Goal: Obtain resource: Download file/media

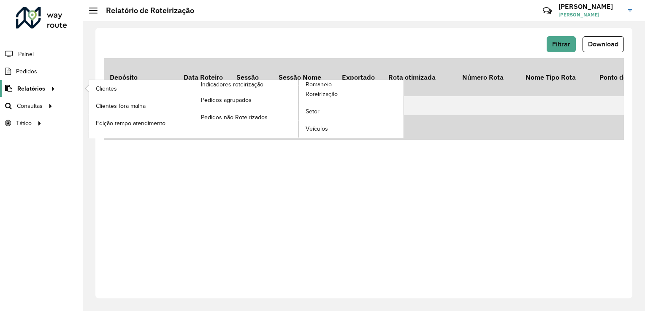
click at [40, 90] on span "Relatórios" at bounding box center [31, 88] width 28 height 9
click at [323, 92] on span "Roteirização" at bounding box center [323, 94] width 34 height 9
click at [319, 84] on span "Romaneio" at bounding box center [319, 84] width 27 height 9
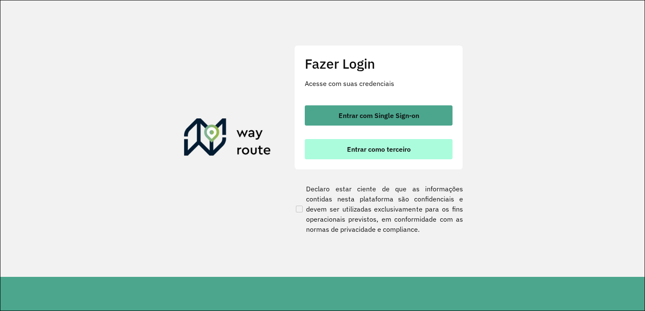
click at [383, 152] on span "Entrar como terceiro" at bounding box center [379, 149] width 64 height 7
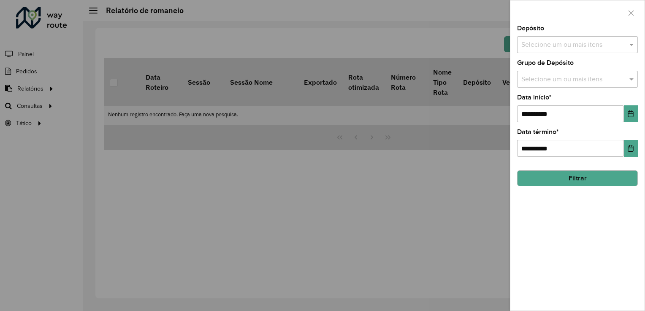
click at [205, 135] on div at bounding box center [322, 155] width 645 height 311
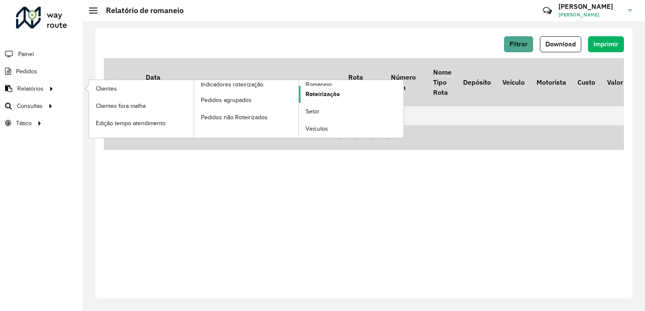
click at [312, 94] on span "Roteirização" at bounding box center [323, 94] width 34 height 9
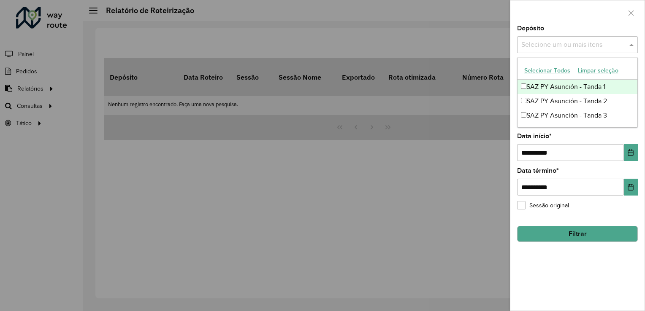
click at [579, 49] on input "text" at bounding box center [573, 45] width 108 height 10
click at [558, 82] on div "SAZ PY Asunción - Tanda 1" at bounding box center [577, 87] width 120 height 14
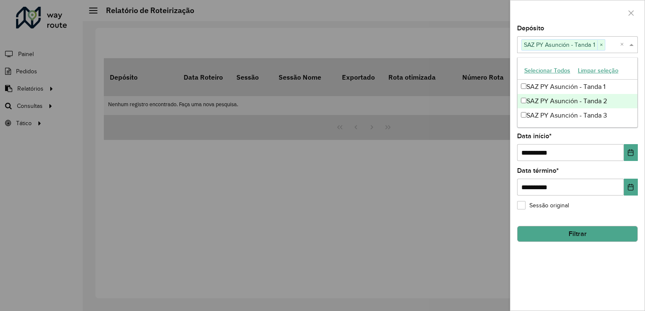
click at [555, 95] on div "SAZ PY Asunción - Tanda 2" at bounding box center [577, 101] width 120 height 14
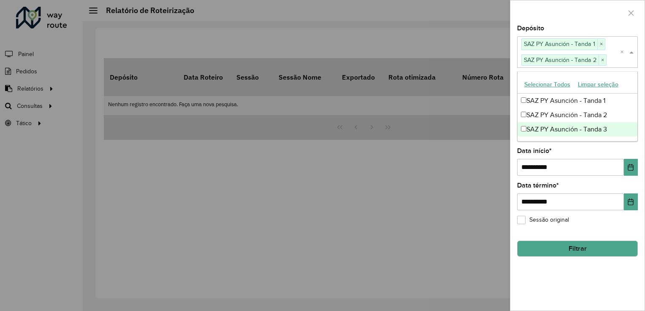
click at [545, 133] on div "SAZ PY Asunción - Tanda 3" at bounding box center [577, 129] width 120 height 14
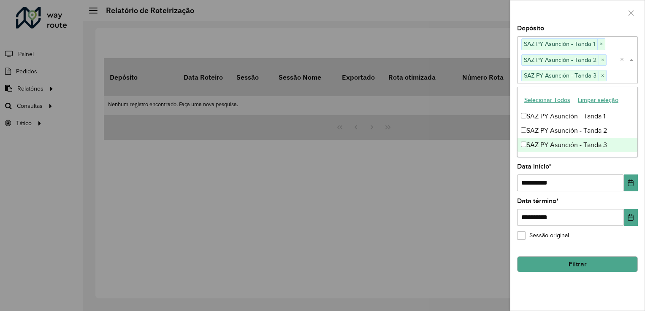
click at [585, 156] on ng-dropdown-panel "Selecionar Todos Limpar seleção SAZ PY [PERSON_NAME] 1 SAZ PY [PERSON_NAME] 2 S…" at bounding box center [577, 122] width 121 height 70
click at [588, 158] on div "**********" at bounding box center [577, 168] width 134 height 286
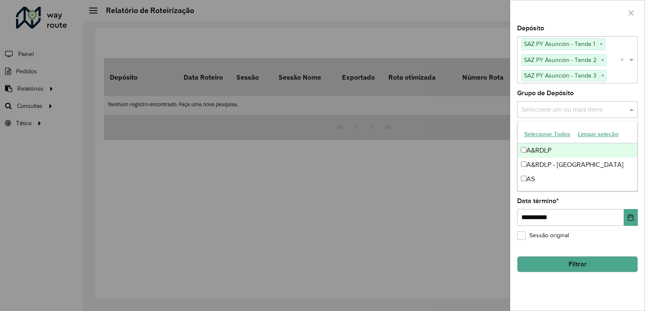
click at [557, 102] on div "Selecione um ou mais itens" at bounding box center [577, 109] width 121 height 17
click at [538, 150] on div "A&RDLP" at bounding box center [577, 150] width 120 height 14
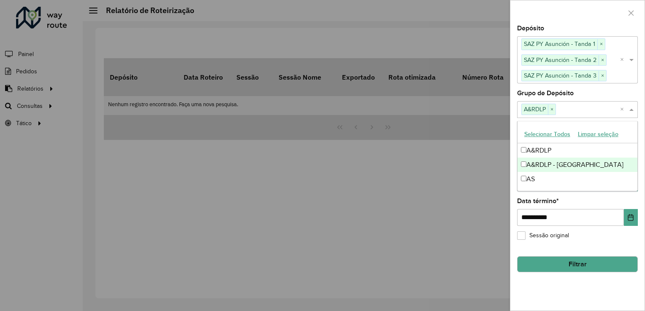
click at [535, 166] on div "A&RDLP - [GEOGRAPHIC_DATA]" at bounding box center [577, 165] width 120 height 14
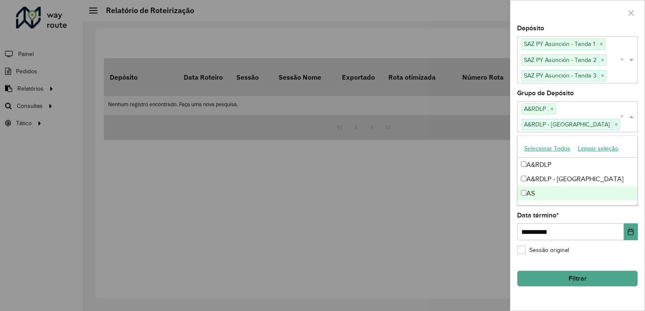
click at [528, 190] on div "AS" at bounding box center [577, 194] width 120 height 14
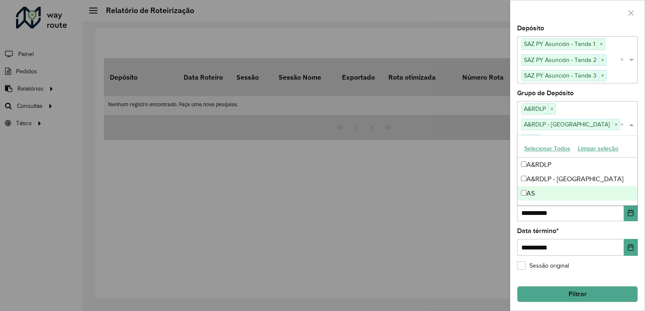
click at [610, 228] on div "**********" at bounding box center [577, 242] width 121 height 28
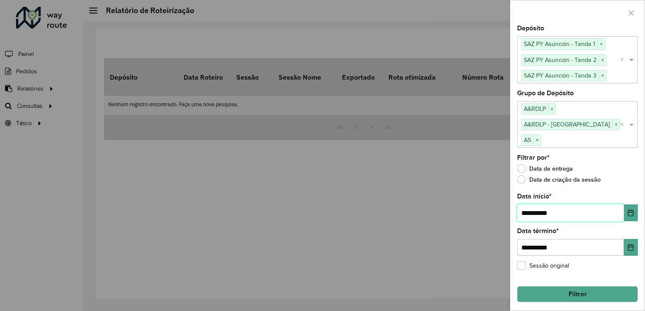
click at [530, 205] on input "**********" at bounding box center [570, 213] width 107 height 17
type input "**********"
click at [574, 287] on button "Filtrar" at bounding box center [577, 295] width 121 height 16
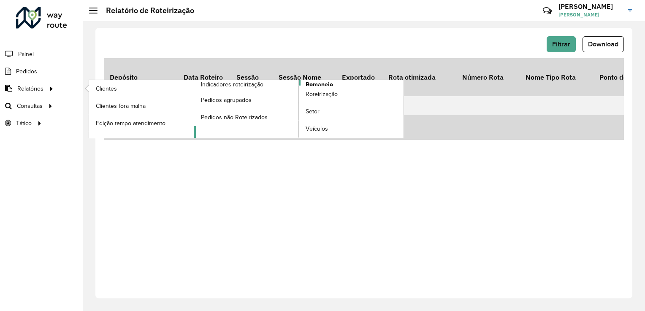
click at [315, 82] on span "Romaneio" at bounding box center [319, 84] width 27 height 9
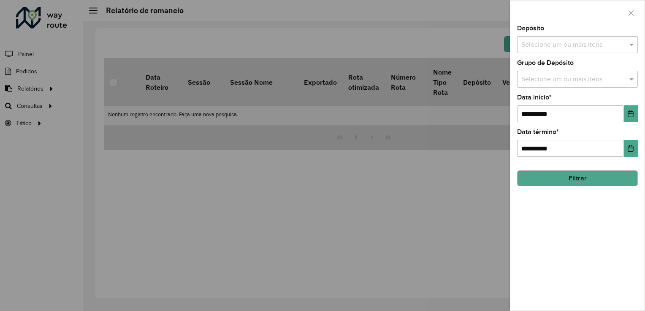
click at [489, 160] on div at bounding box center [322, 155] width 645 height 311
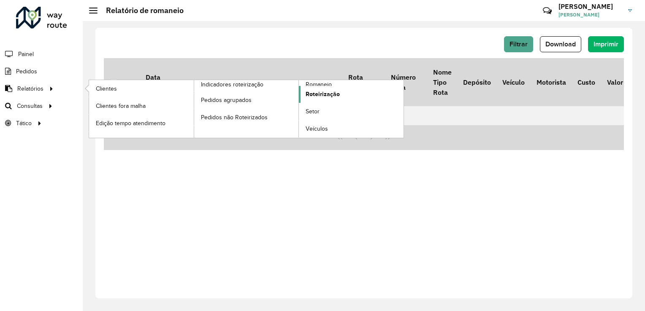
click at [322, 95] on span "Roteirização" at bounding box center [323, 94] width 34 height 9
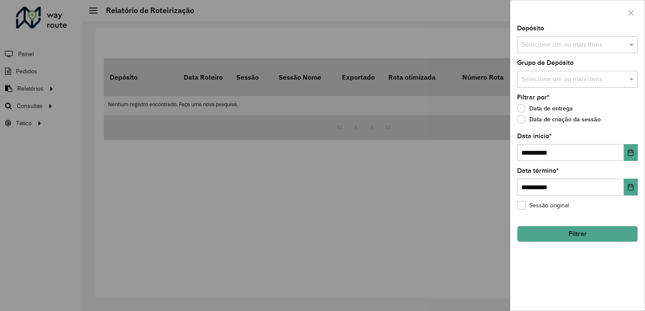
click at [396, 139] on div at bounding box center [322, 155] width 645 height 311
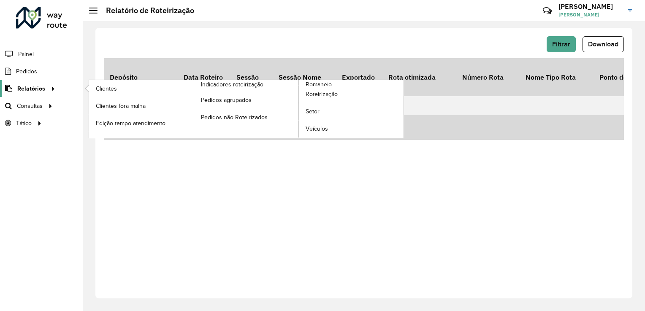
click at [48, 91] on icon at bounding box center [51, 88] width 7 height 13
click at [317, 81] on span "Romaneio" at bounding box center [319, 84] width 27 height 9
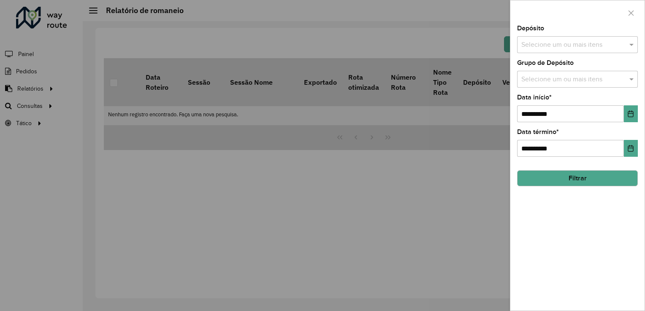
click at [496, 190] on div at bounding box center [322, 155] width 645 height 311
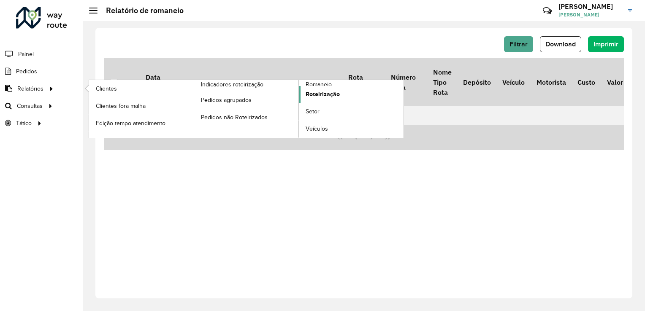
click at [314, 92] on span "Roteirização" at bounding box center [323, 94] width 34 height 9
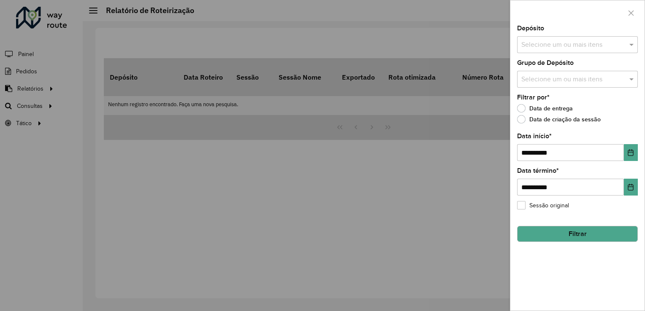
click at [571, 47] on input "text" at bounding box center [573, 45] width 108 height 10
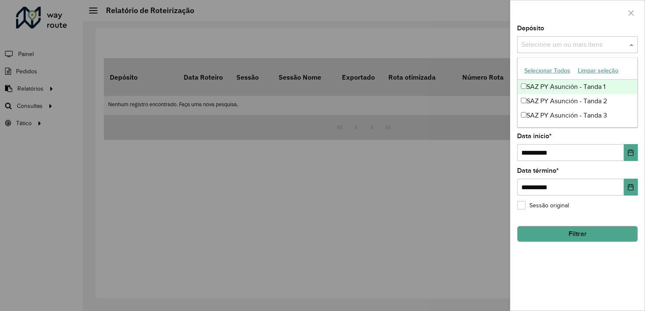
click at [549, 87] on div "SAZ PY Asunción - Tanda 1" at bounding box center [577, 87] width 120 height 14
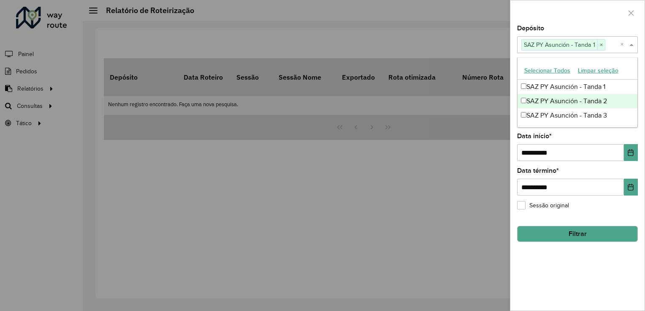
click at [549, 100] on div "SAZ PY Asunción - Tanda 2" at bounding box center [577, 101] width 120 height 14
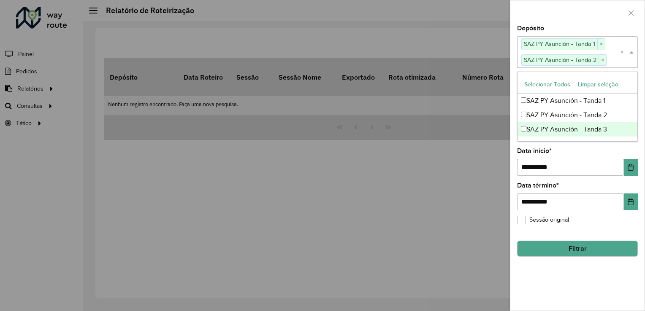
click at [555, 129] on div "SAZ PY Asunción - Tanda 3" at bounding box center [577, 129] width 120 height 14
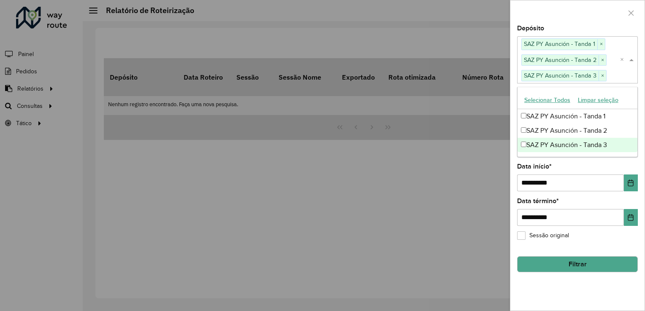
click at [586, 160] on div "**********" at bounding box center [577, 168] width 134 height 286
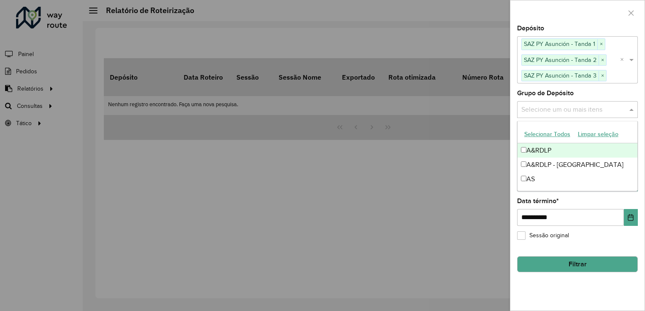
click at [552, 105] on input "text" at bounding box center [573, 110] width 108 height 10
click at [536, 149] on div "A&RDLP" at bounding box center [577, 150] width 120 height 14
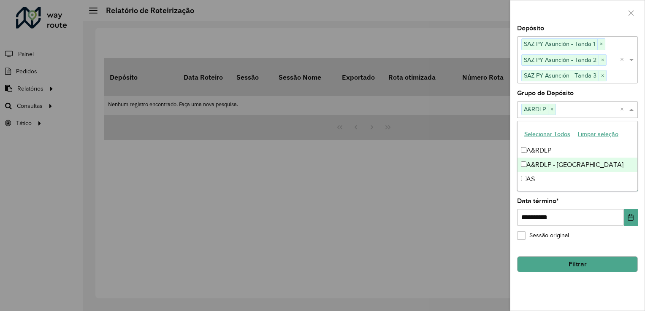
click at [536, 160] on div "A&RDLP - [GEOGRAPHIC_DATA]" at bounding box center [577, 165] width 120 height 14
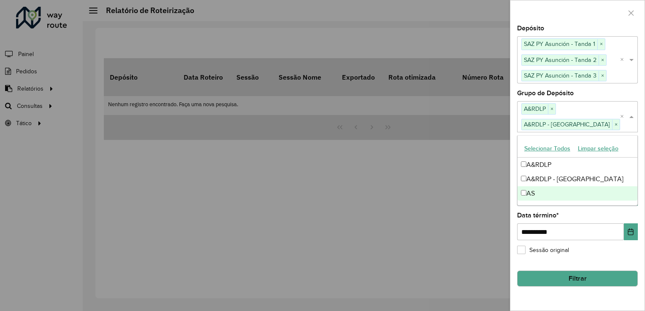
click at [530, 192] on div "AS" at bounding box center [577, 194] width 120 height 14
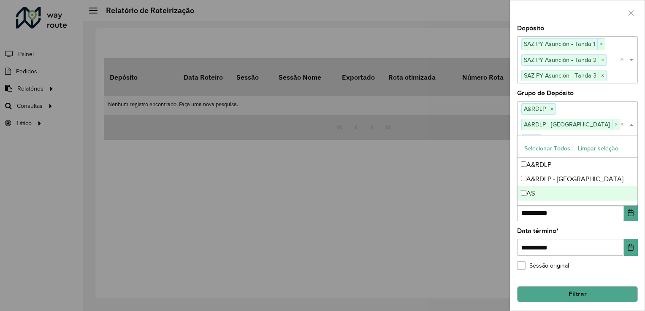
click at [600, 228] on div "**********" at bounding box center [577, 242] width 121 height 28
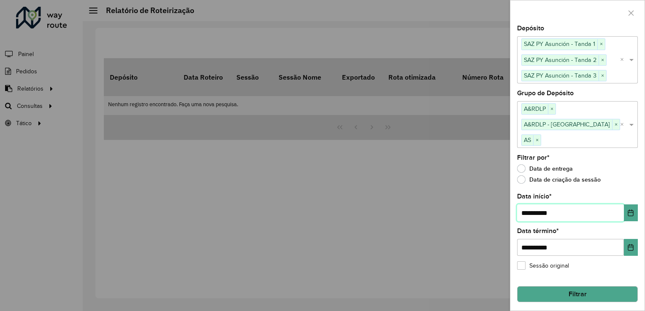
click at [527, 205] on input "**********" at bounding box center [570, 213] width 107 height 17
click at [530, 205] on input "**********" at bounding box center [570, 213] width 107 height 17
click at [528, 205] on input "**********" at bounding box center [570, 213] width 107 height 17
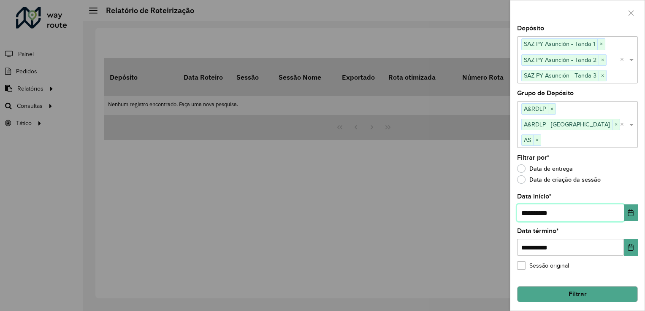
click at [530, 205] on input "**********" at bounding box center [570, 213] width 107 height 17
type input "**********"
click at [573, 287] on button "Filtrar" at bounding box center [577, 295] width 121 height 16
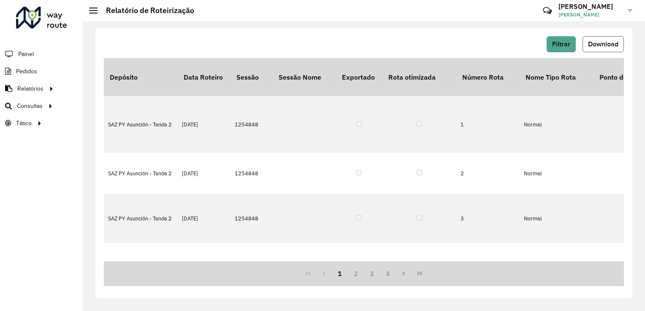
click at [599, 44] on span "Download" at bounding box center [603, 44] width 30 height 7
click at [248, 51] on div "Filtrar Download" at bounding box center [364, 44] width 520 height 16
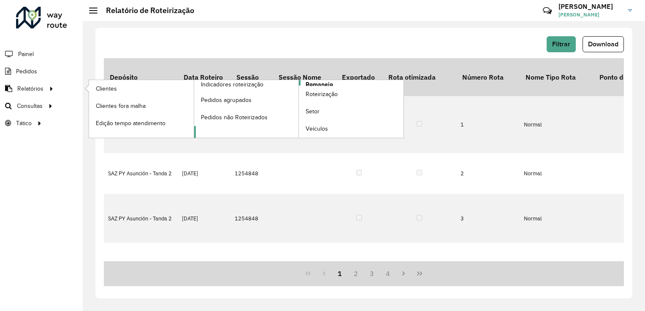
click at [316, 83] on span "Romaneio" at bounding box center [319, 84] width 27 height 9
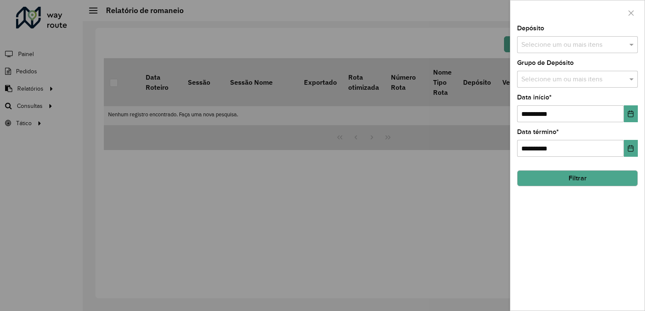
click at [389, 150] on div at bounding box center [322, 155] width 645 height 311
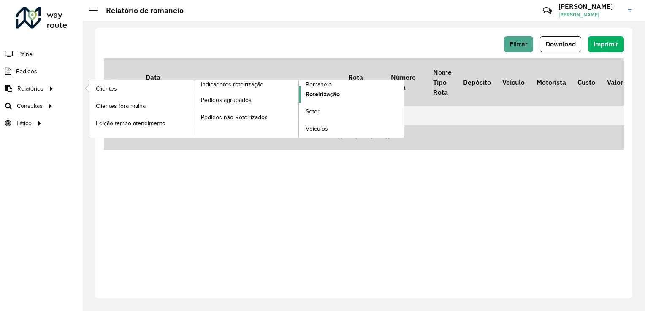
click at [317, 91] on span "Roteirização" at bounding box center [323, 94] width 34 height 9
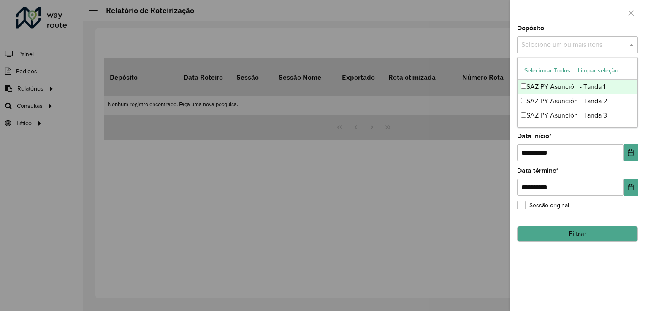
click at [553, 45] on input "text" at bounding box center [573, 45] width 108 height 10
click at [545, 85] on div "SAZ PY Asunción - Tanda 1" at bounding box center [577, 87] width 120 height 14
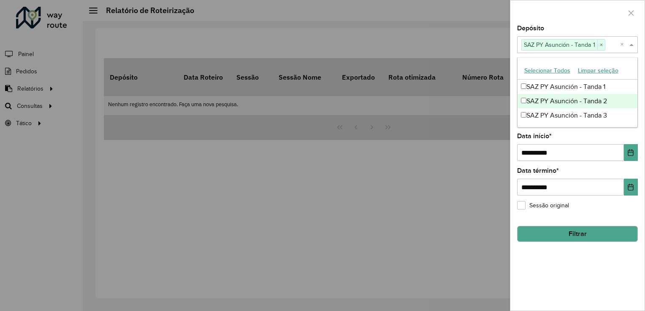
click at [542, 103] on div "SAZ PY Asunción - Tanda 2" at bounding box center [577, 101] width 120 height 14
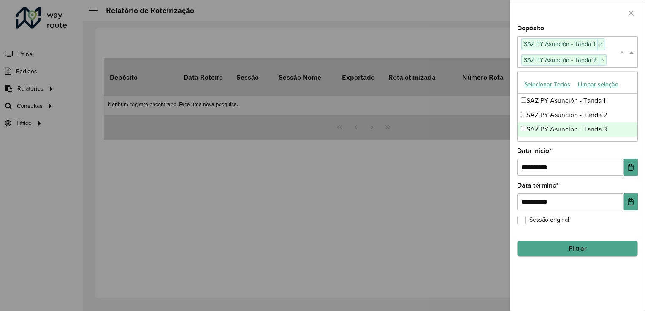
click at [542, 132] on div "SAZ PY Asunción - Tanda 3" at bounding box center [577, 129] width 120 height 14
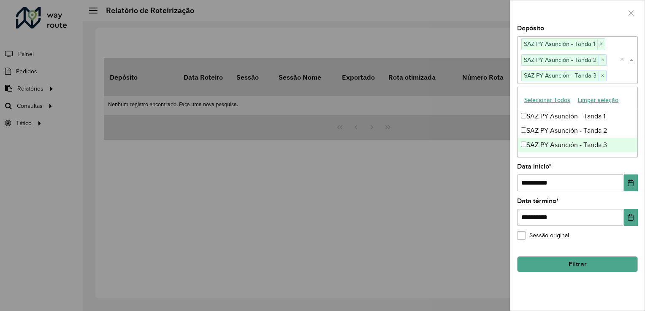
click at [584, 164] on div "**********" at bounding box center [577, 178] width 121 height 28
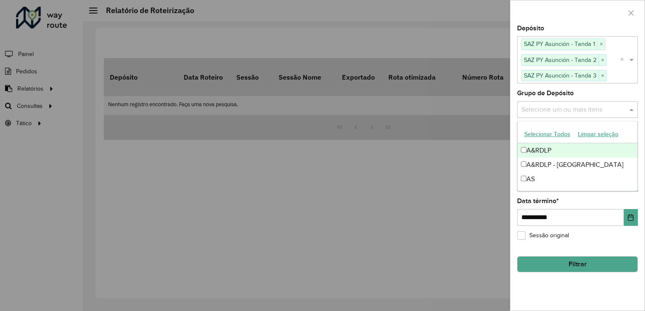
click at [547, 108] on input "text" at bounding box center [573, 110] width 108 height 10
click at [538, 152] on div "A&RDLP" at bounding box center [577, 150] width 120 height 14
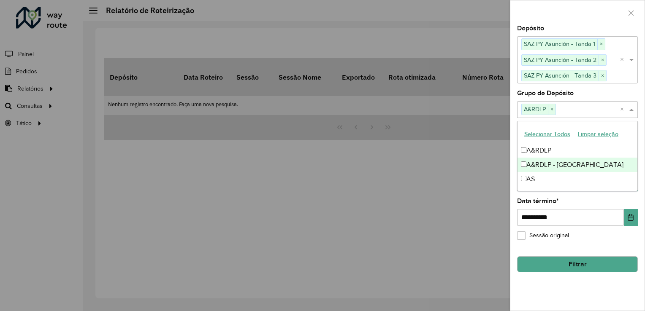
click at [536, 167] on div "A&RDLP - [GEOGRAPHIC_DATA]" at bounding box center [577, 165] width 120 height 14
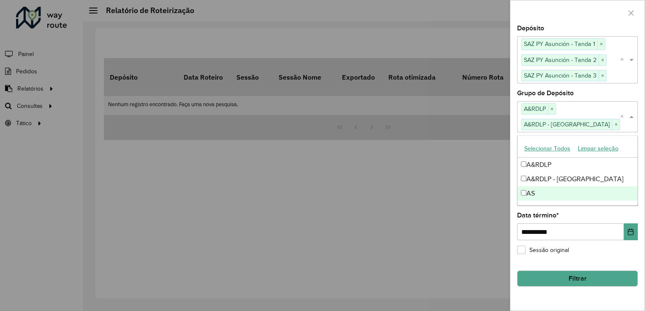
click at [531, 190] on div "AS" at bounding box center [577, 194] width 120 height 14
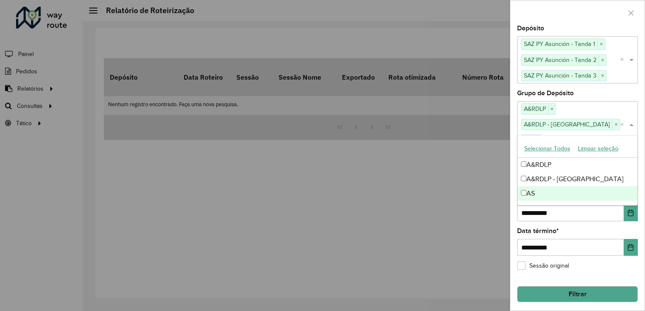
click at [599, 228] on div "**********" at bounding box center [577, 242] width 121 height 28
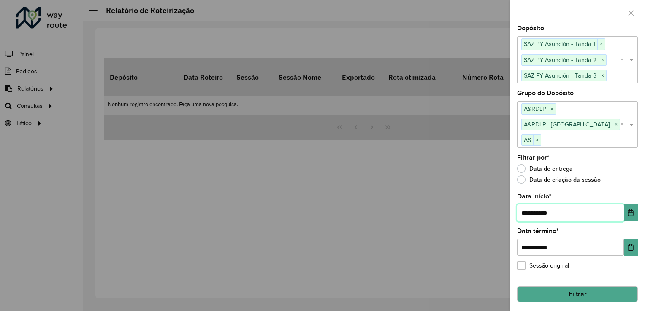
click at [530, 205] on input "**********" at bounding box center [570, 213] width 107 height 17
type input "**********"
click at [581, 287] on button "Filtrar" at bounding box center [577, 295] width 121 height 16
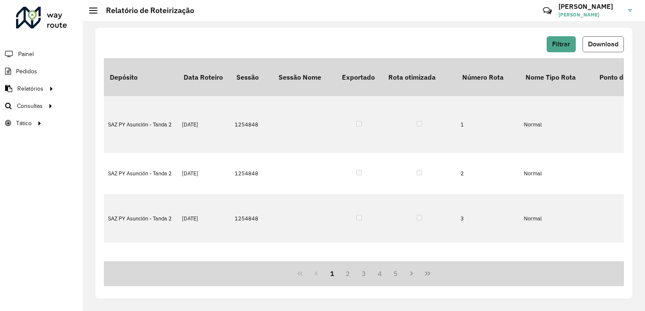
click at [604, 46] on span "Download" at bounding box center [603, 44] width 30 height 7
click at [554, 41] on span "Filtrar" at bounding box center [561, 44] width 18 height 7
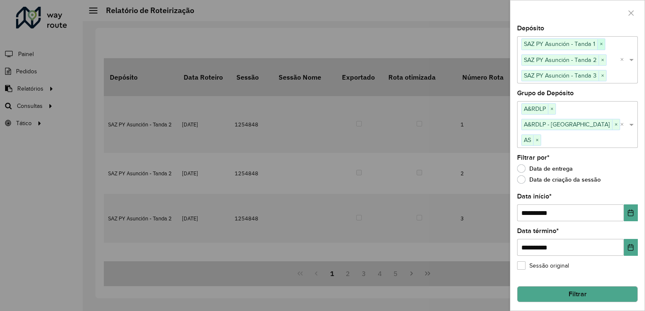
click at [603, 43] on span "×" at bounding box center [601, 44] width 8 height 10
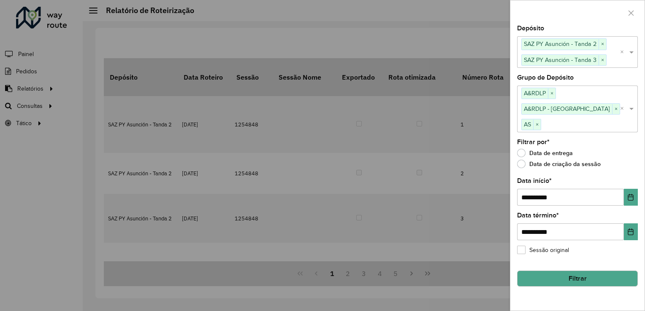
click at [603, 43] on span "×" at bounding box center [602, 44] width 8 height 10
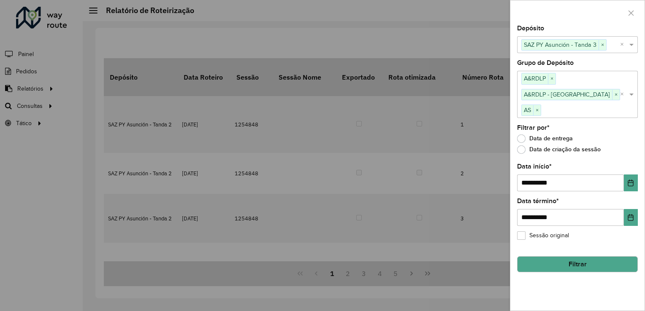
click at [566, 257] on button "Filtrar" at bounding box center [577, 265] width 121 height 16
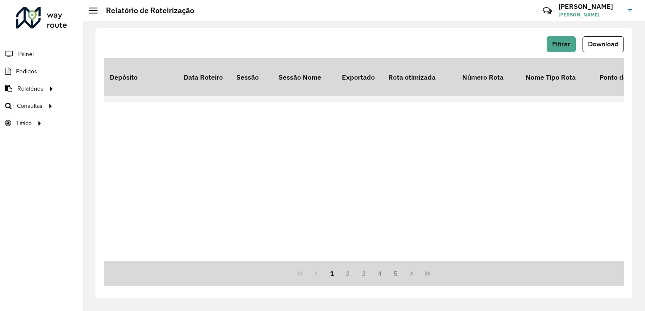
scroll to position [539, 0]
click at [605, 38] on button "Download" at bounding box center [602, 44] width 41 height 16
click at [346, 276] on button "2" at bounding box center [348, 274] width 16 height 16
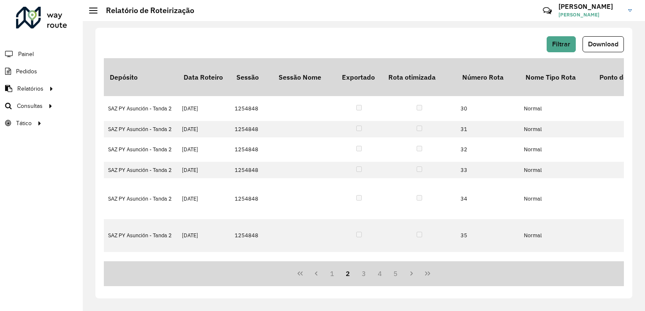
scroll to position [336, 0]
click at [362, 276] on button "3" at bounding box center [364, 274] width 16 height 16
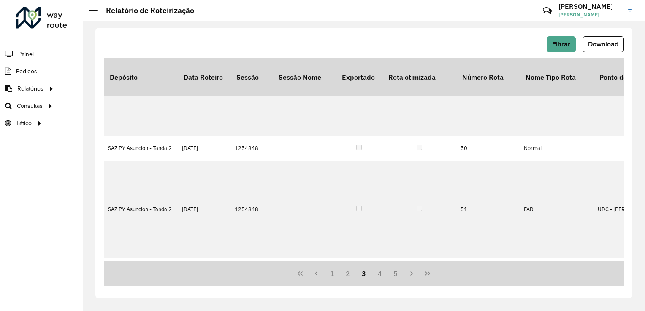
scroll to position [384, 0]
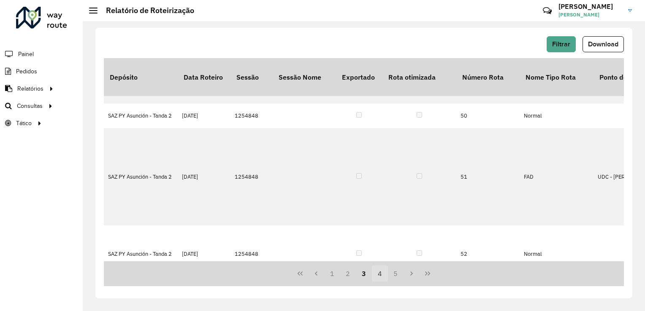
click at [377, 274] on button "4" at bounding box center [380, 274] width 16 height 16
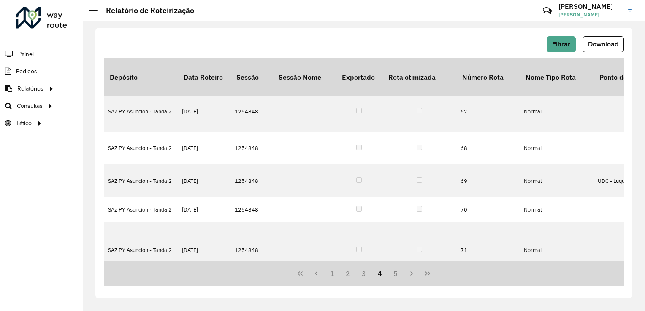
scroll to position [344, 0]
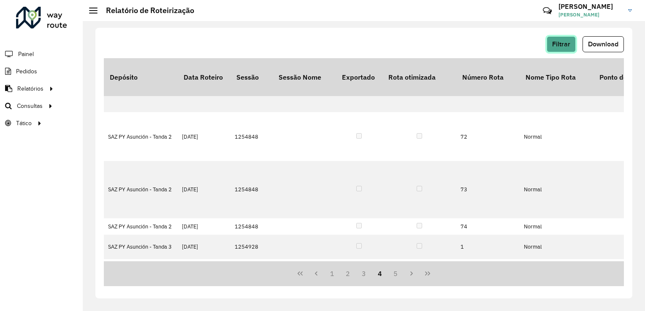
click at [574, 46] on button "Filtrar" at bounding box center [561, 44] width 29 height 16
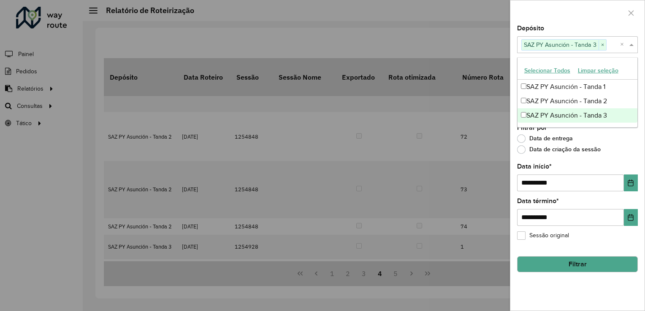
click at [633, 45] on span at bounding box center [632, 45] width 11 height 10
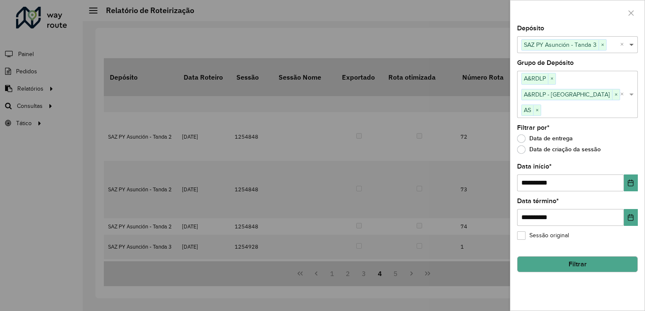
click at [633, 45] on span at bounding box center [632, 45] width 11 height 10
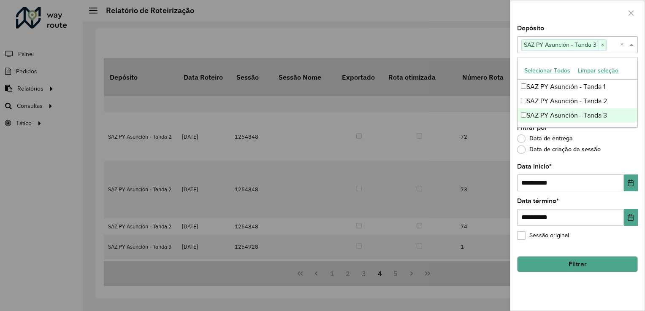
click at [633, 45] on span at bounding box center [632, 45] width 11 height 10
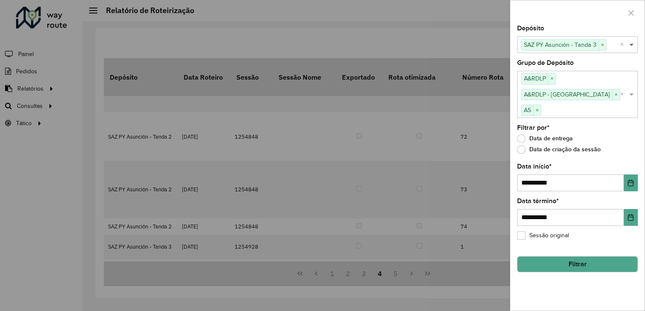
click at [633, 45] on span at bounding box center [632, 45] width 11 height 10
click at [474, 166] on div at bounding box center [322, 155] width 645 height 311
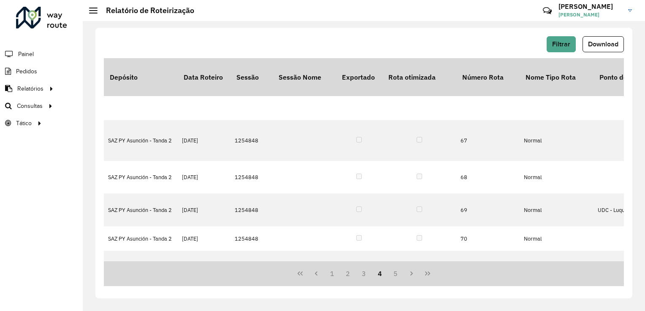
scroll to position [0, 0]
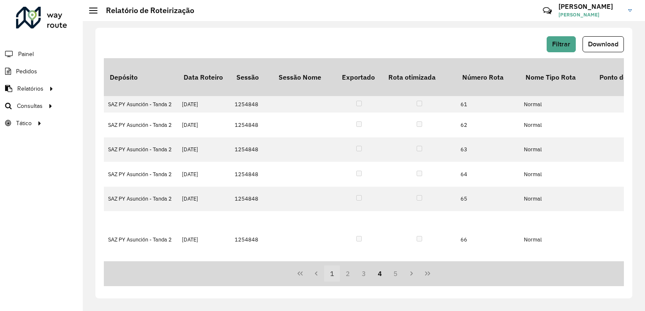
click at [333, 276] on button "1" at bounding box center [332, 274] width 16 height 16
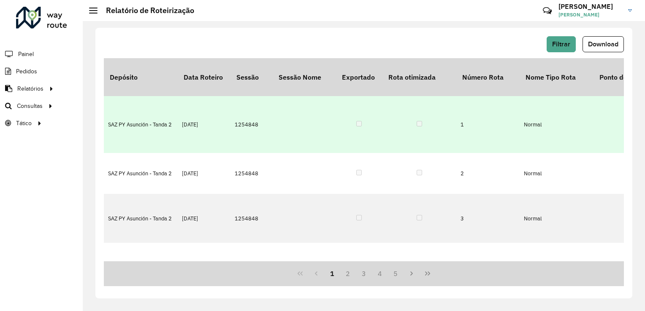
click at [360, 102] on td at bounding box center [359, 124] width 46 height 57
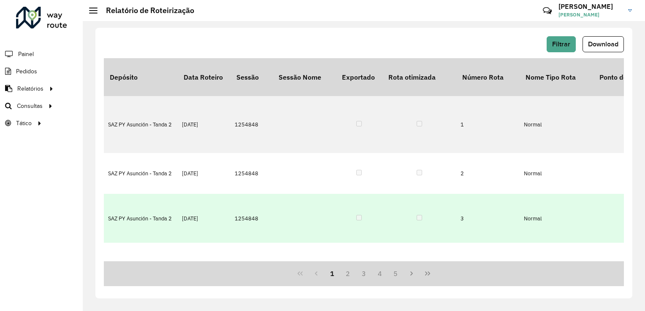
click at [419, 194] on td at bounding box center [419, 218] width 74 height 49
